Goal: Contribute content: Contribute content

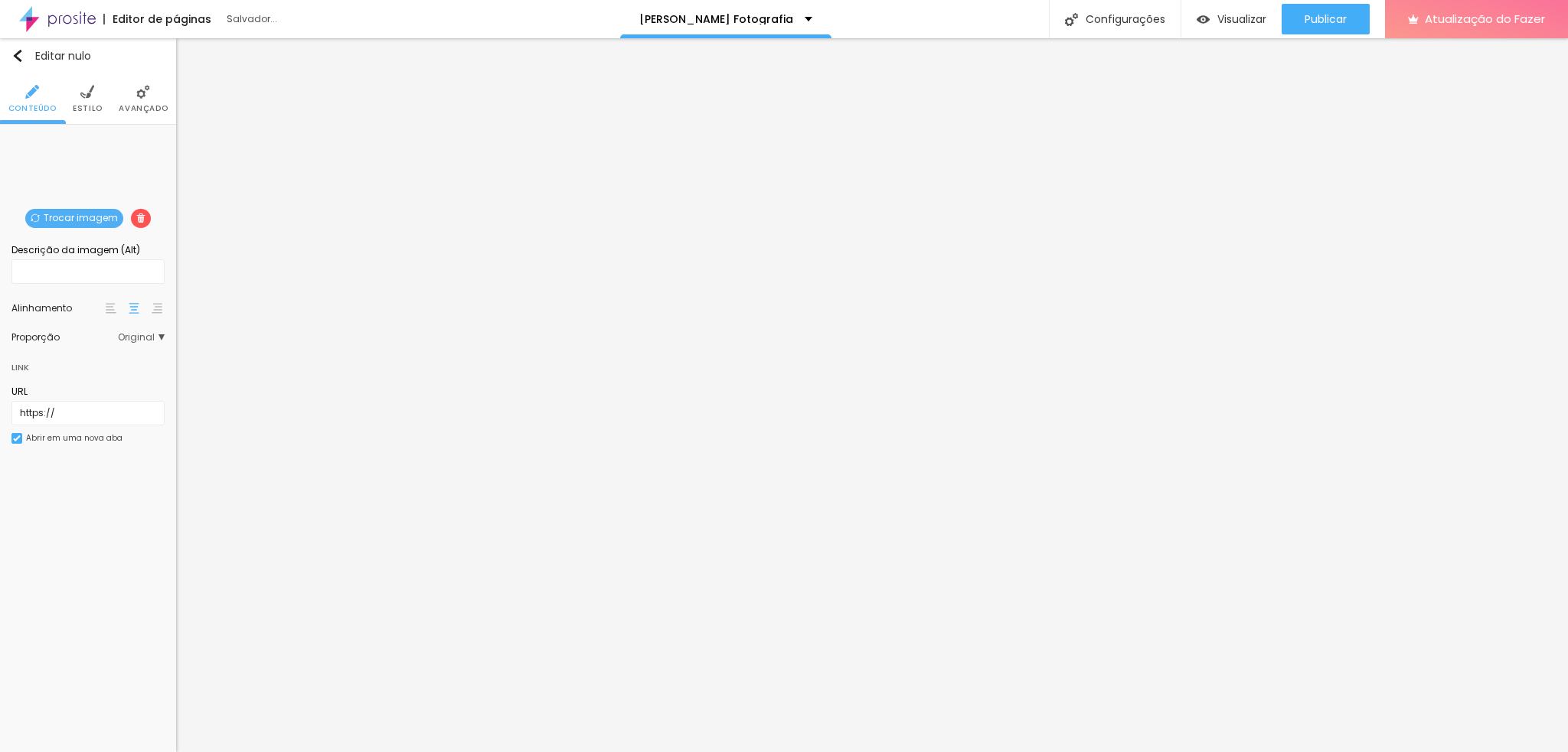
click at [80, 218] on font "Trocar imagem" at bounding box center [80, 217] width 74 height 13
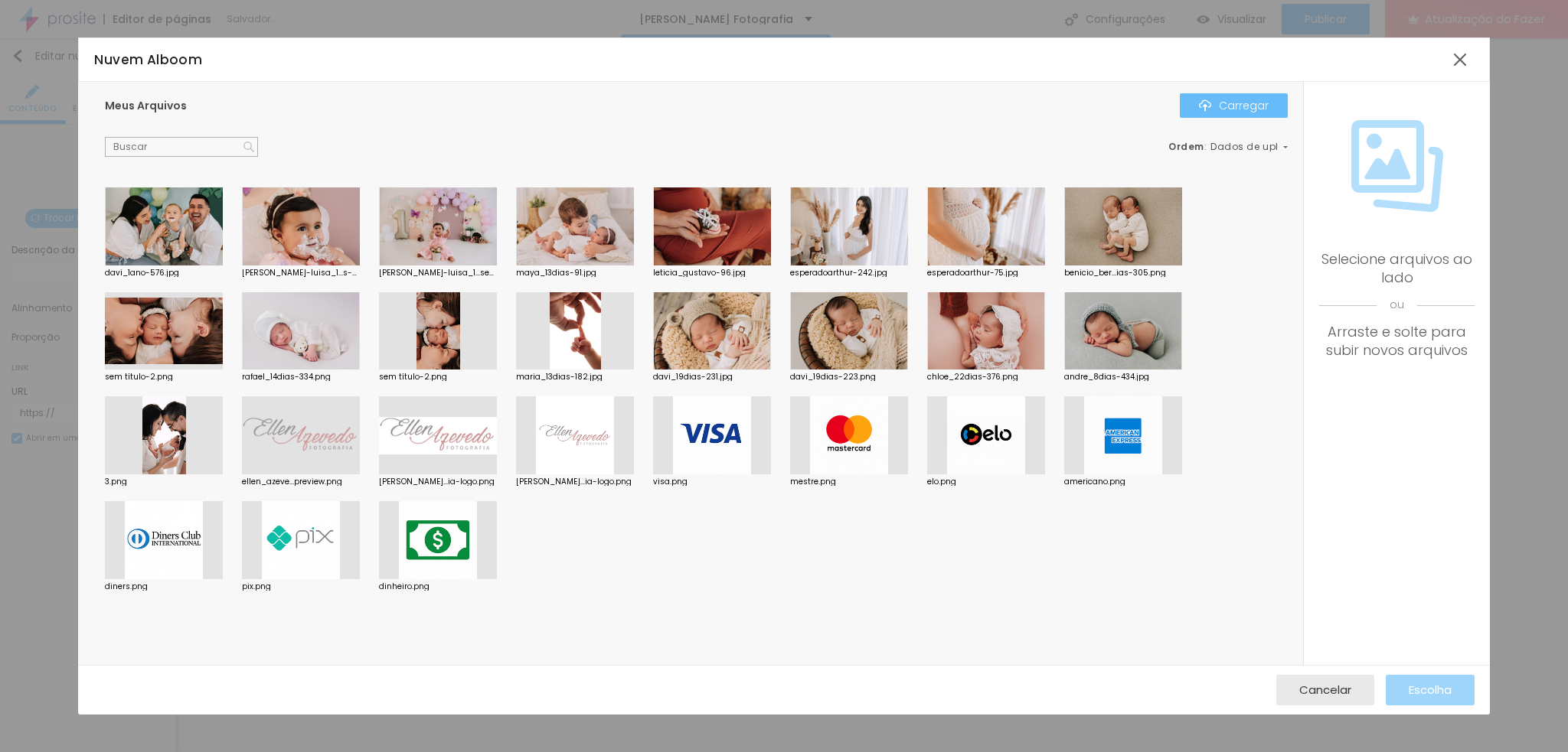
click at [1255, 109] on font "Carregar" at bounding box center [1244, 106] width 50 height 16
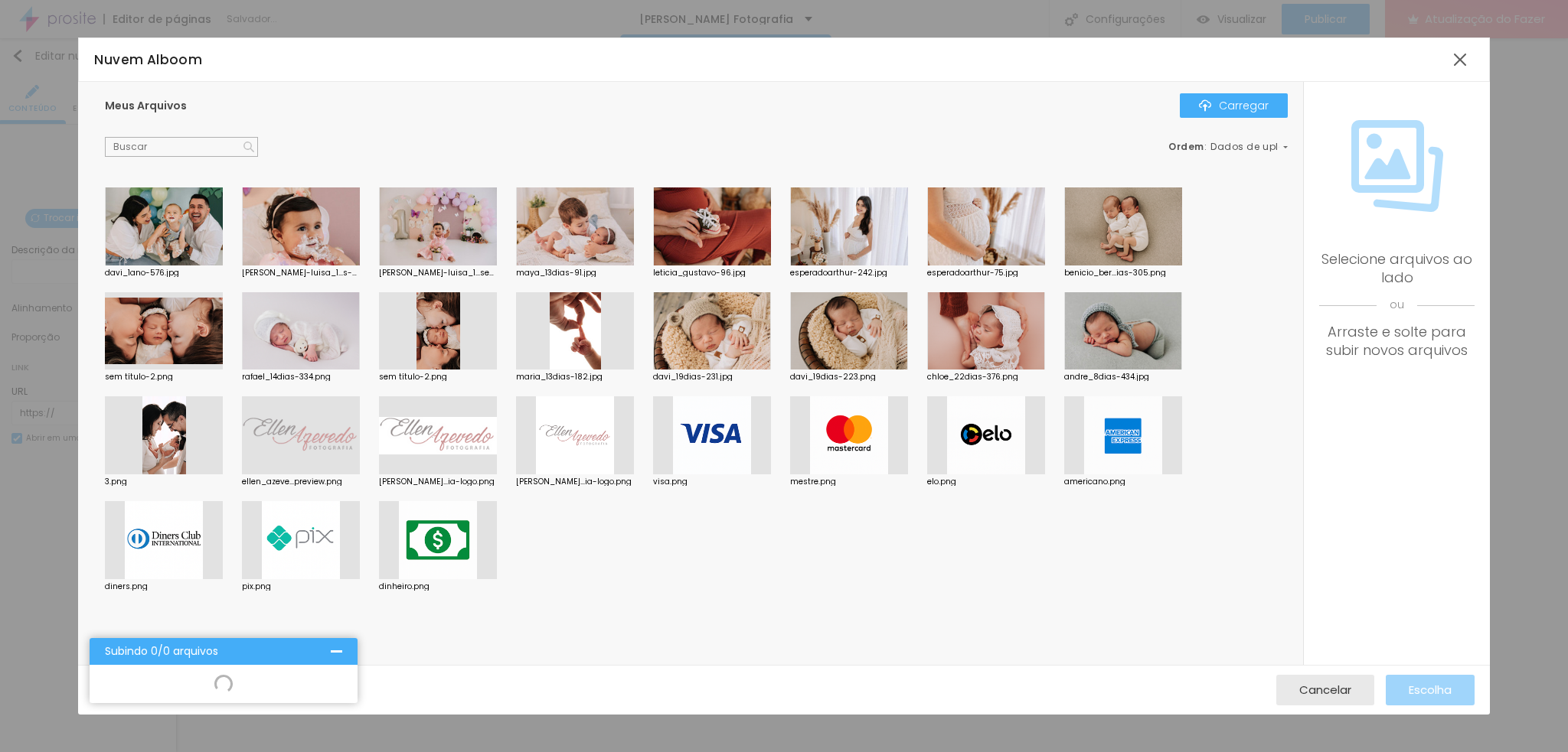
click at [1232, 79] on div "Nuvem Alboom" at bounding box center [784, 59] width 1411 height 44
click at [1212, 118] on div "Meus Arquivos Carregar Ordem : Dados de upload" at bounding box center [696, 125] width 1183 height 64
click at [1212, 109] on img "button" at bounding box center [1205, 106] width 12 height 12
click at [332, 654] on div at bounding box center [336, 651] width 12 height 12
click at [1306, 689] on font "Cancelar" at bounding box center [1325, 690] width 52 height 16
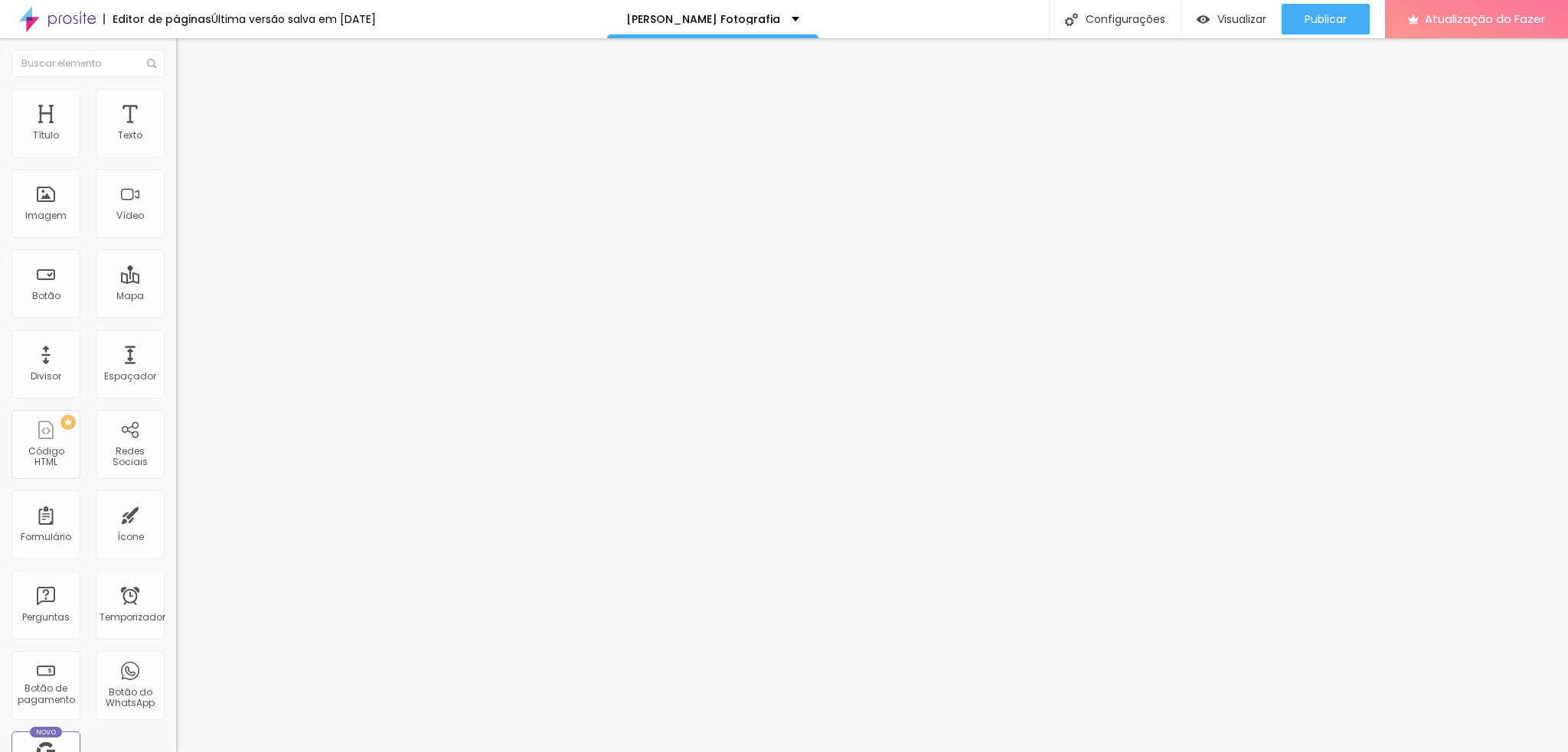
click at [186, 132] on font "Trocar imagem" at bounding box center [222, 125] width 74 height 13
click at [176, 132] on span "Trocar imagem" at bounding box center [218, 125] width 83 height 13
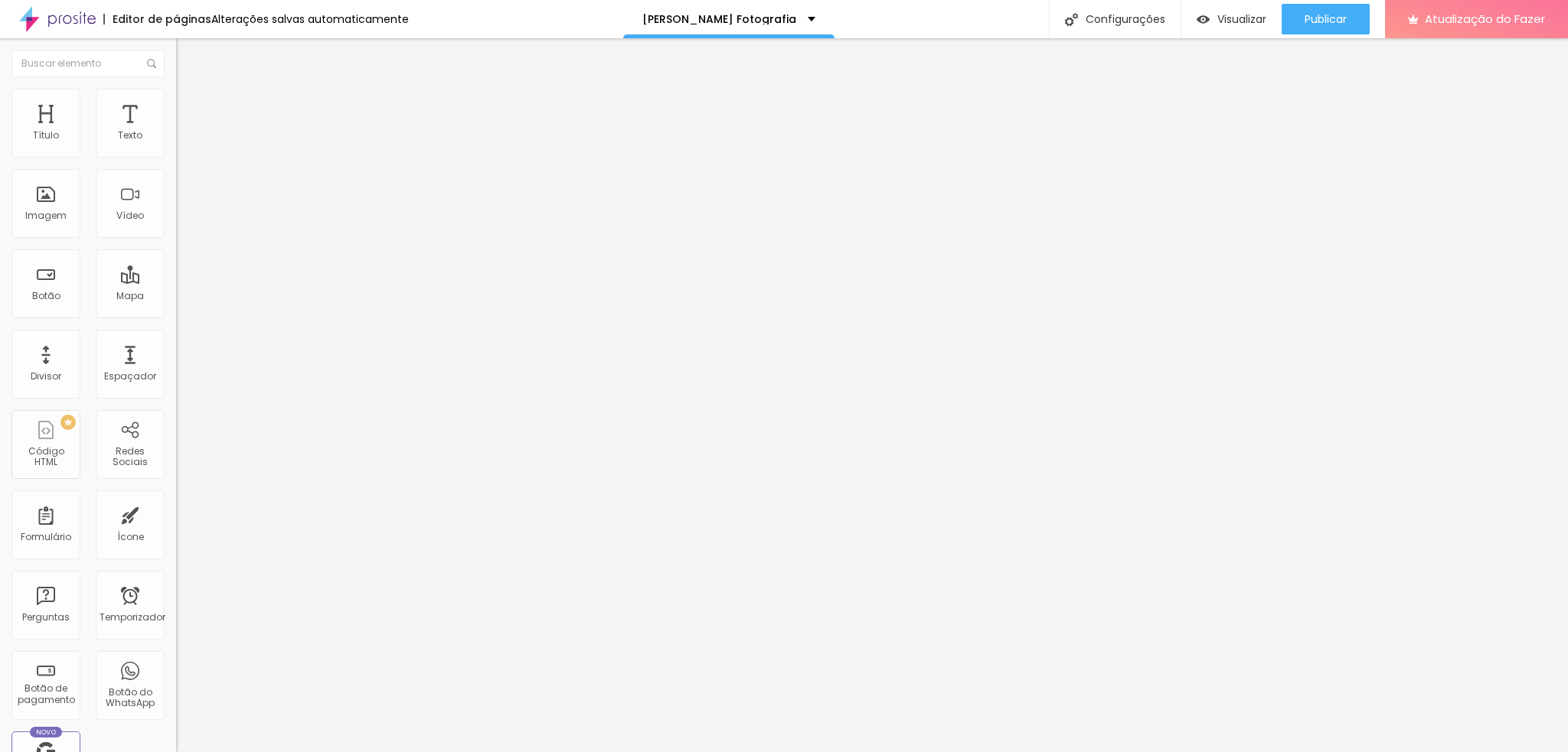
click at [1233, 5] on div "Visualizar" at bounding box center [1231, 19] width 69 height 30
click at [186, 132] on font "Trocar imagem" at bounding box center [222, 125] width 74 height 13
